Goal: Transaction & Acquisition: Download file/media

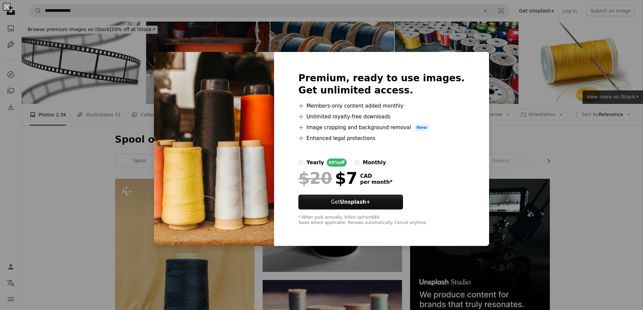
scroll to position [372, 0]
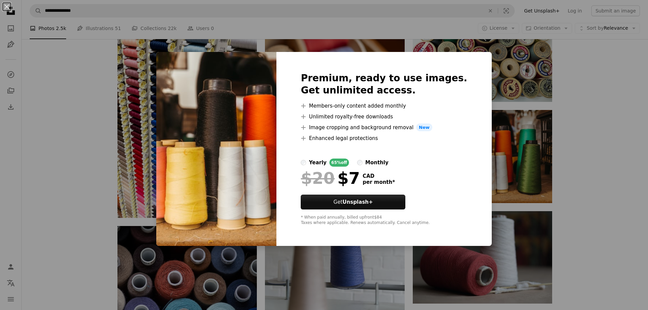
click at [619, 118] on div "An X shape Premium, ready to use images. Get unlimited access. A plus sign Memb…" at bounding box center [324, 155] width 648 height 310
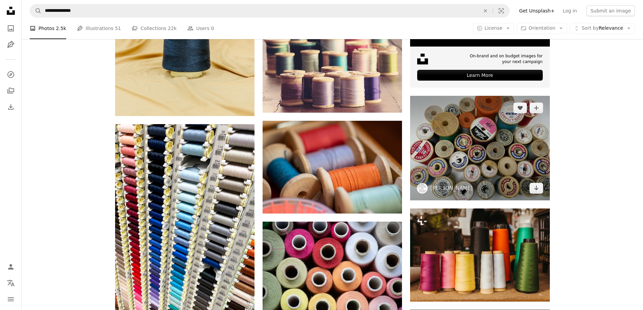
scroll to position [270, 0]
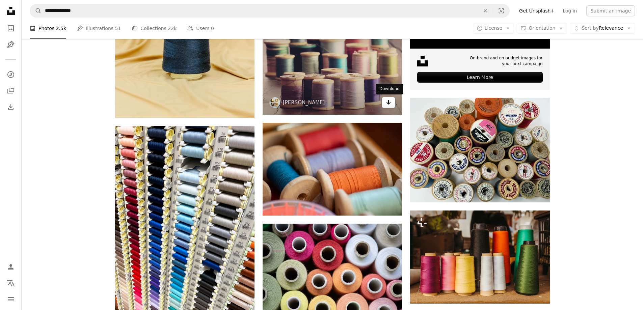
click at [393, 104] on link "Arrow pointing down" at bounding box center [389, 102] width 14 height 11
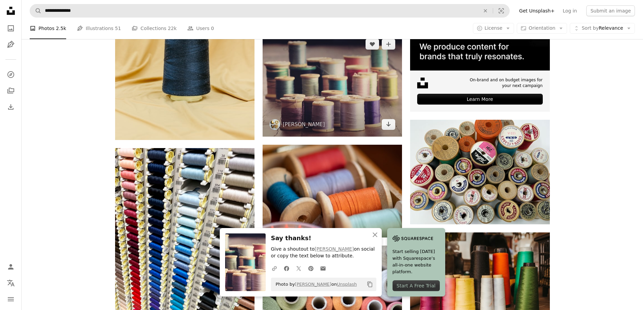
scroll to position [236, 0]
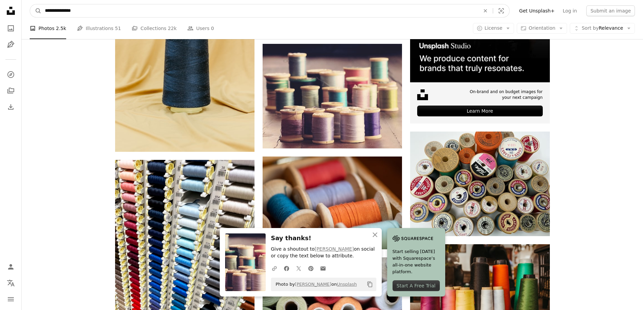
click at [87, 13] on input "**********" at bounding box center [260, 10] width 437 height 13
type input "*"
type input "******"
click at [30, 4] on button "A magnifying glass" at bounding box center [35, 10] width 11 height 13
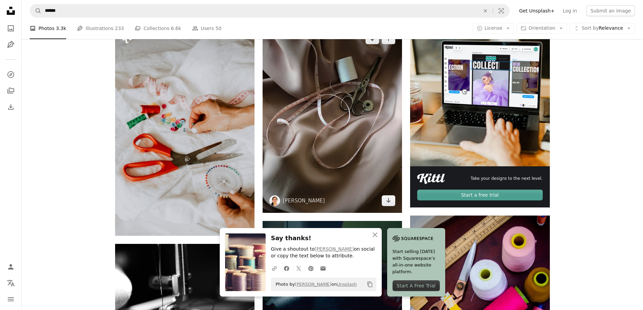
scroll to position [169, 0]
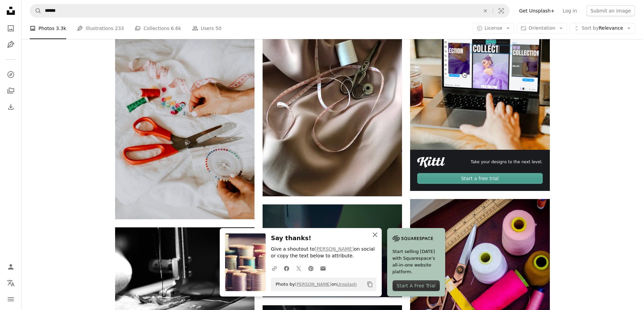
click at [374, 237] on icon "An X shape" at bounding box center [375, 235] width 8 height 8
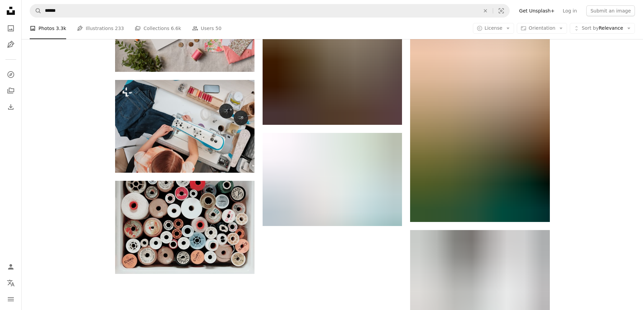
scroll to position [878, 0]
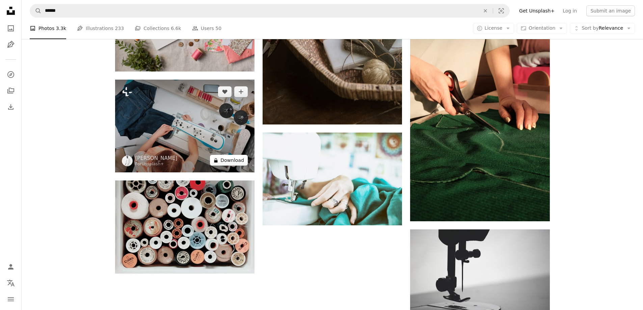
click at [231, 163] on button "A lock Download" at bounding box center [229, 160] width 38 height 11
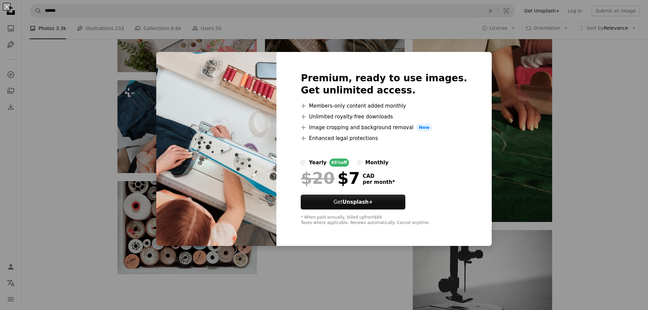
click at [588, 250] on div "An X shape Premium, ready to use images. Get unlimited access. A plus sign Memb…" at bounding box center [324, 155] width 648 height 310
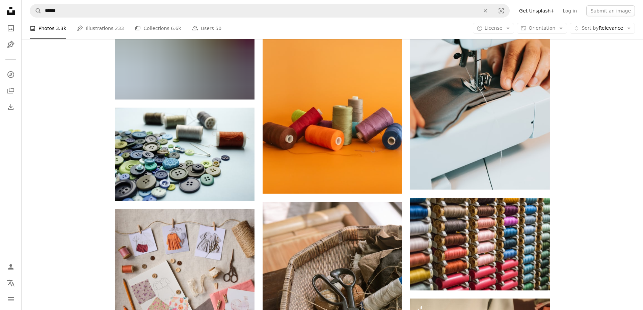
scroll to position [574, 0]
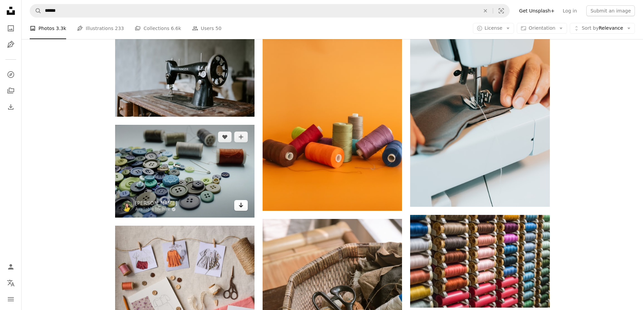
click at [247, 209] on link "Arrow pointing down" at bounding box center [241, 205] width 14 height 11
